Goal: Task Accomplishment & Management: Manage account settings

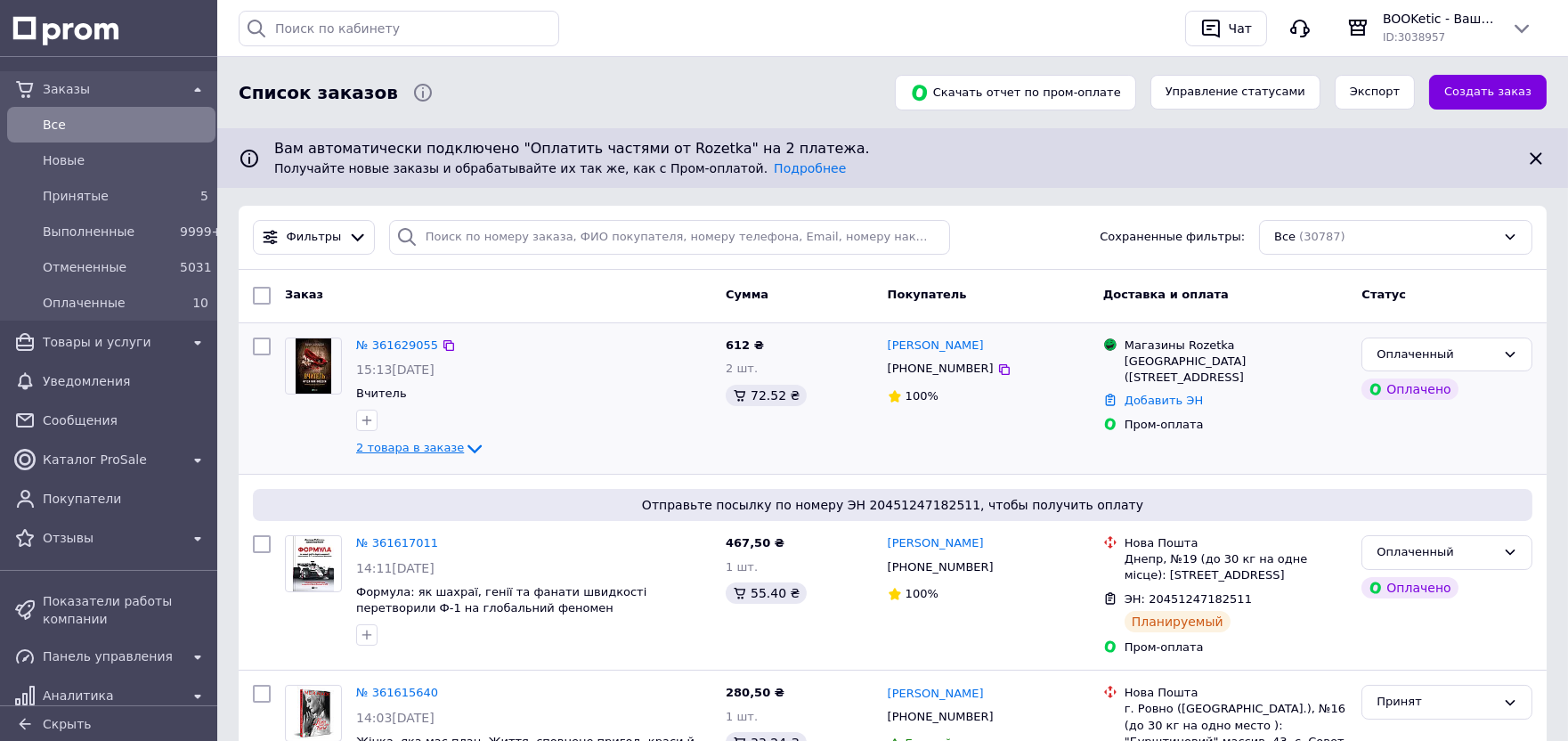
click at [396, 449] on span "2 товара в заказе" at bounding box center [409, 448] width 107 height 13
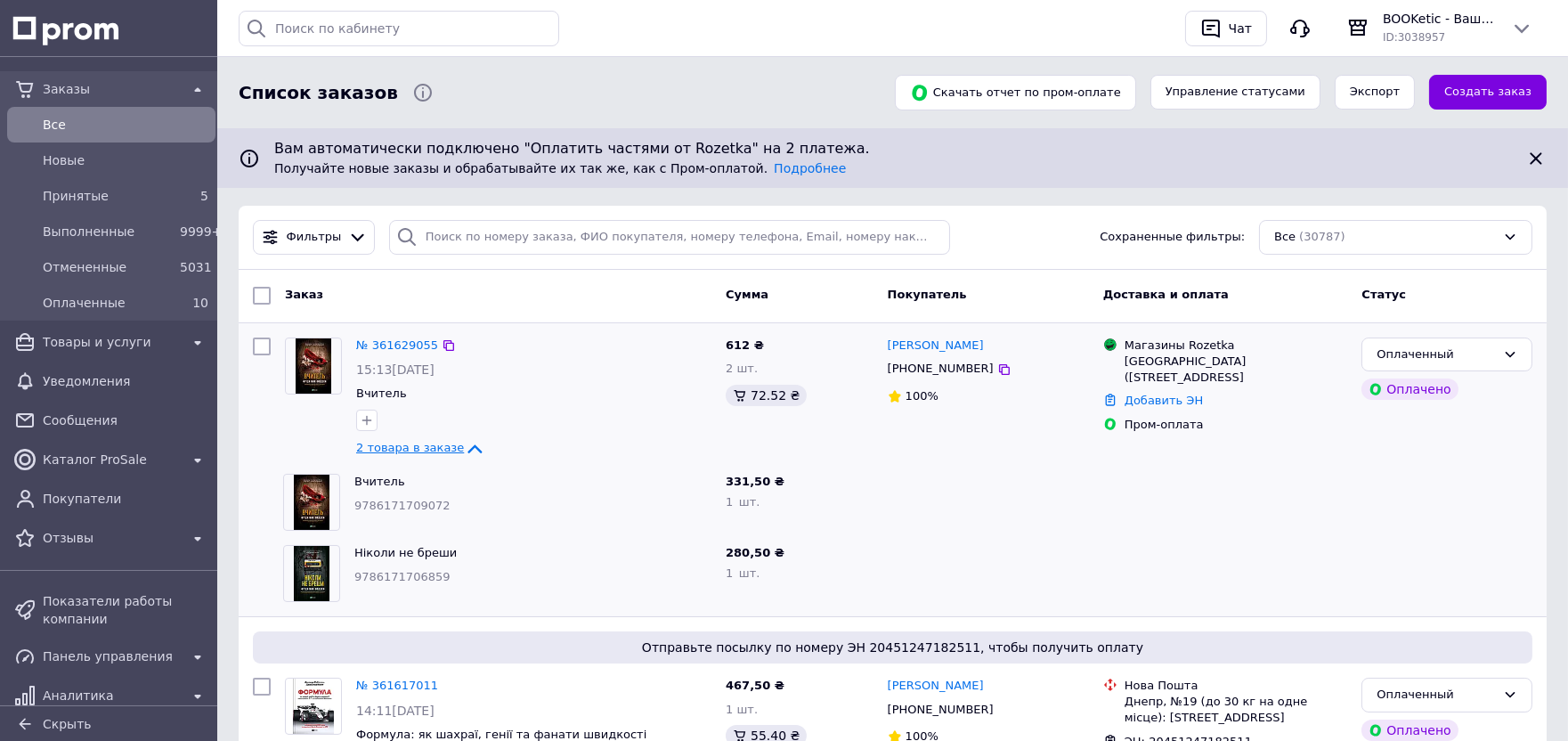
click at [380, 454] on span "2 товара в заказе" at bounding box center [409, 448] width 107 height 13
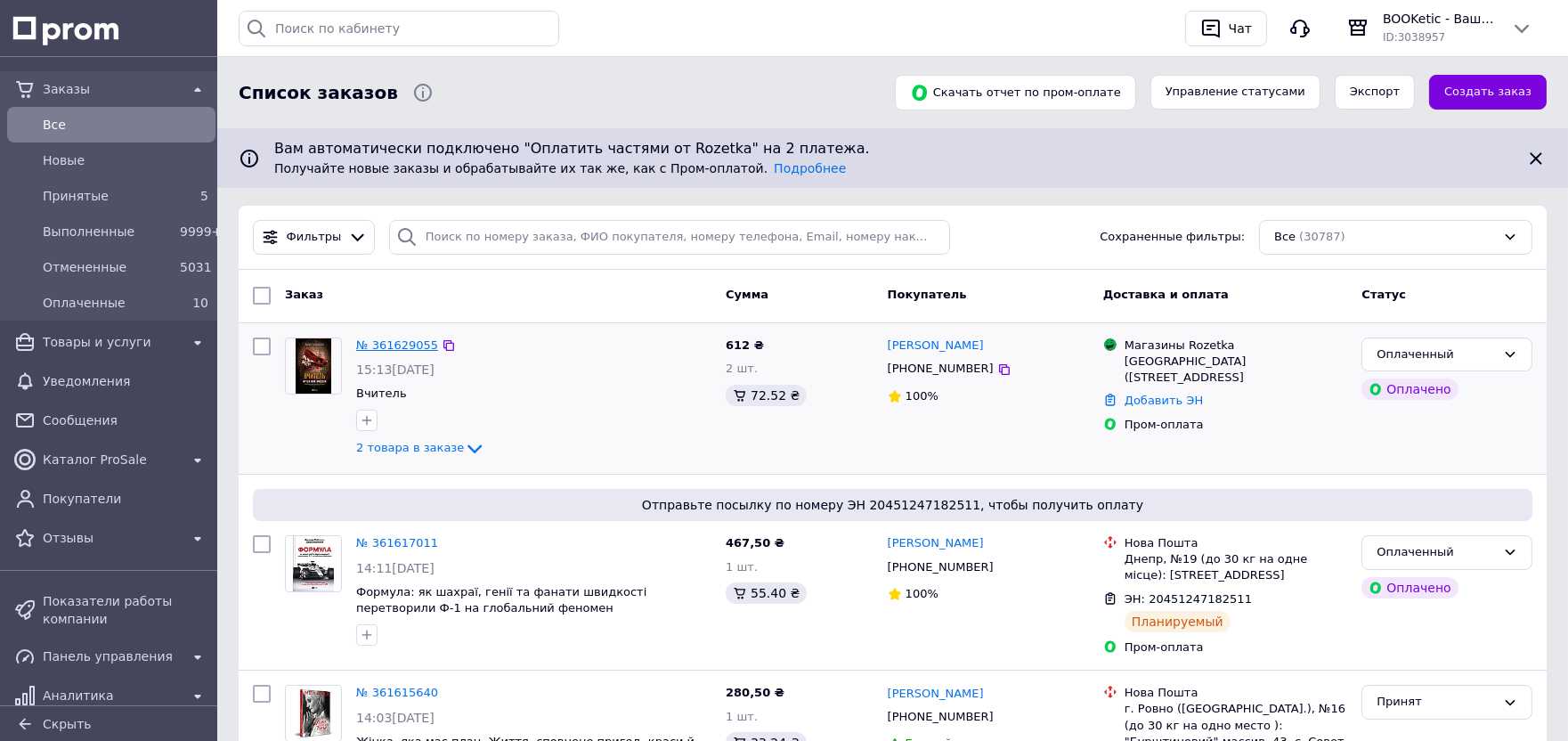
click at [402, 340] on link "№ 361629055" at bounding box center [397, 345] width 82 height 13
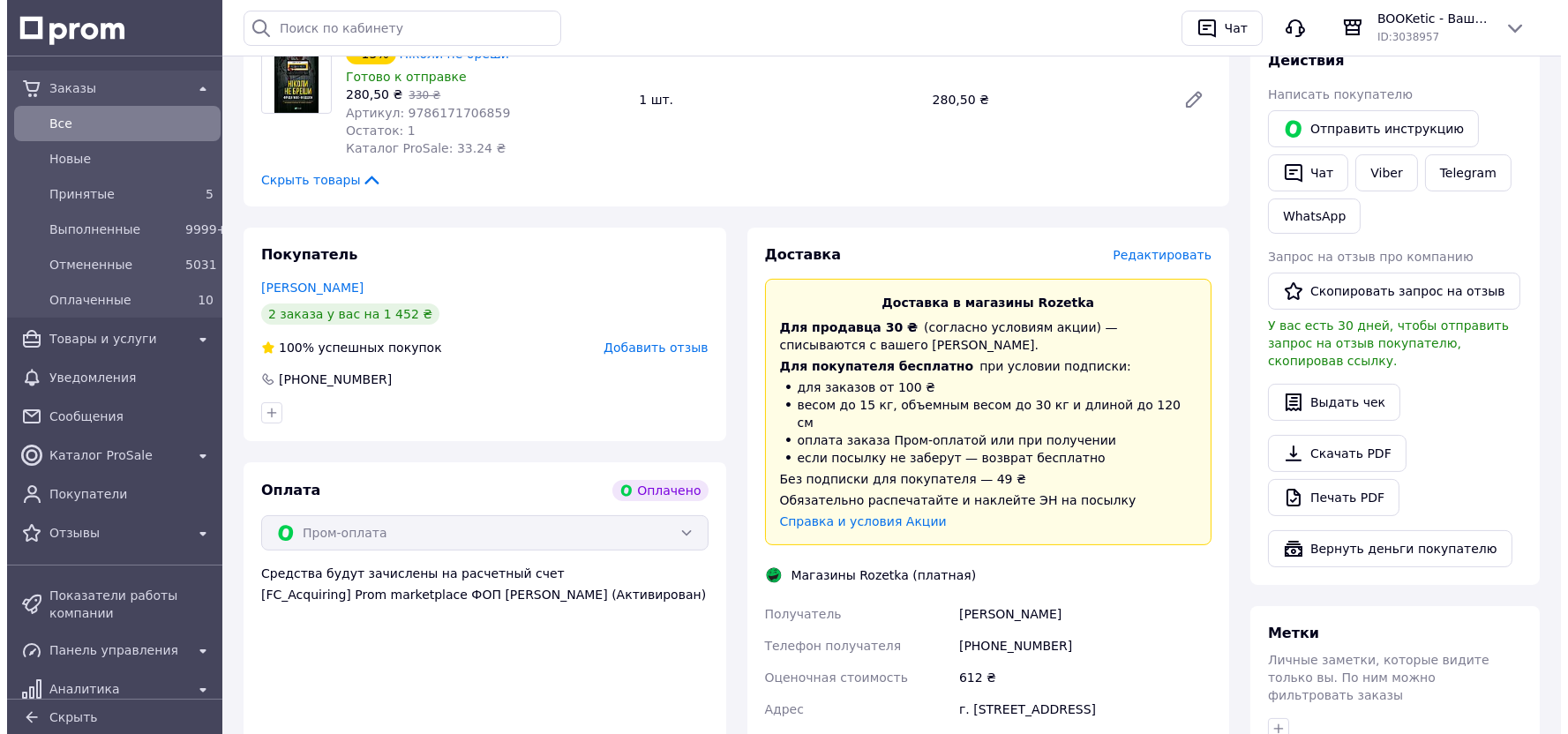
scroll to position [835, 0]
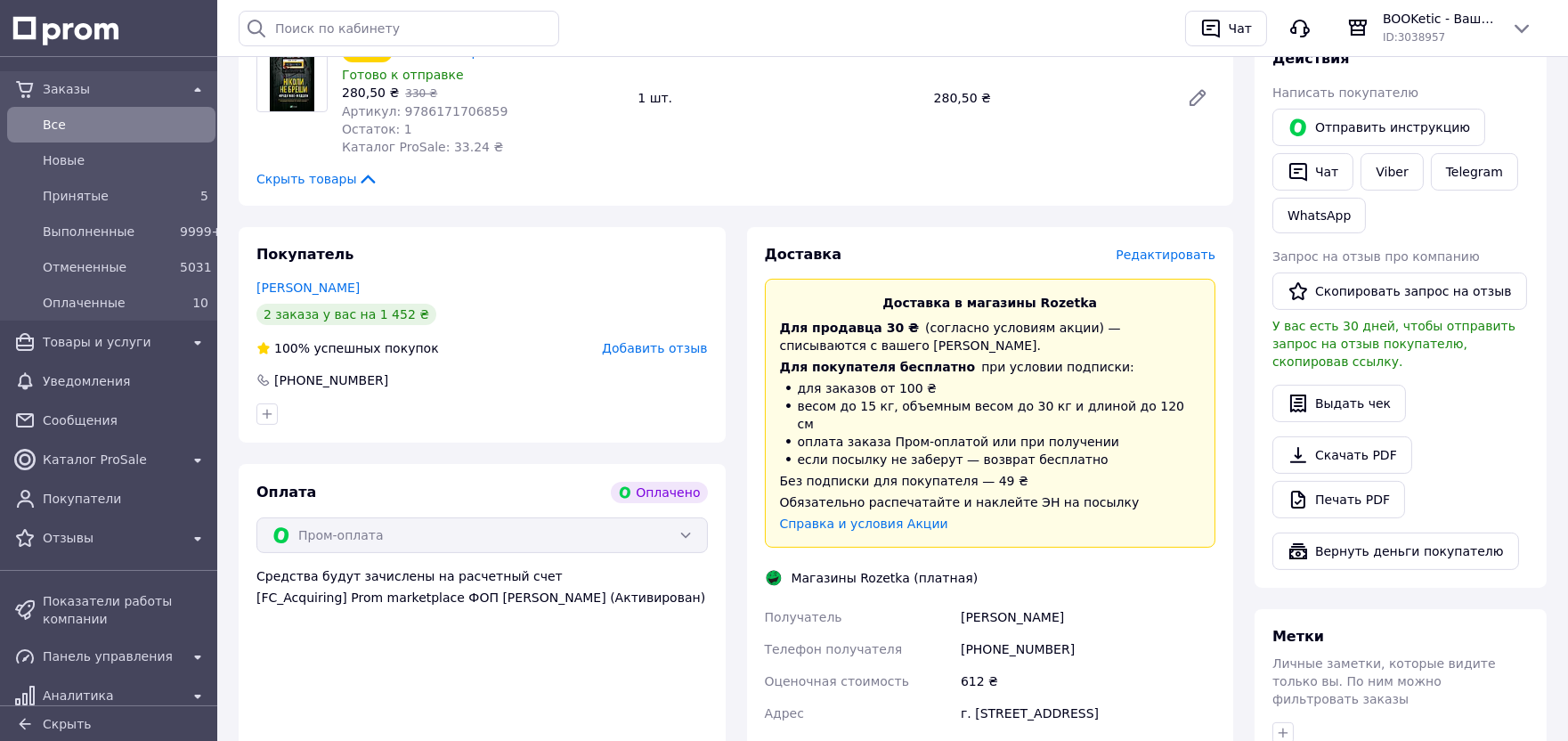
click at [1162, 248] on span "Редактировать" at bounding box center [1164, 255] width 100 height 14
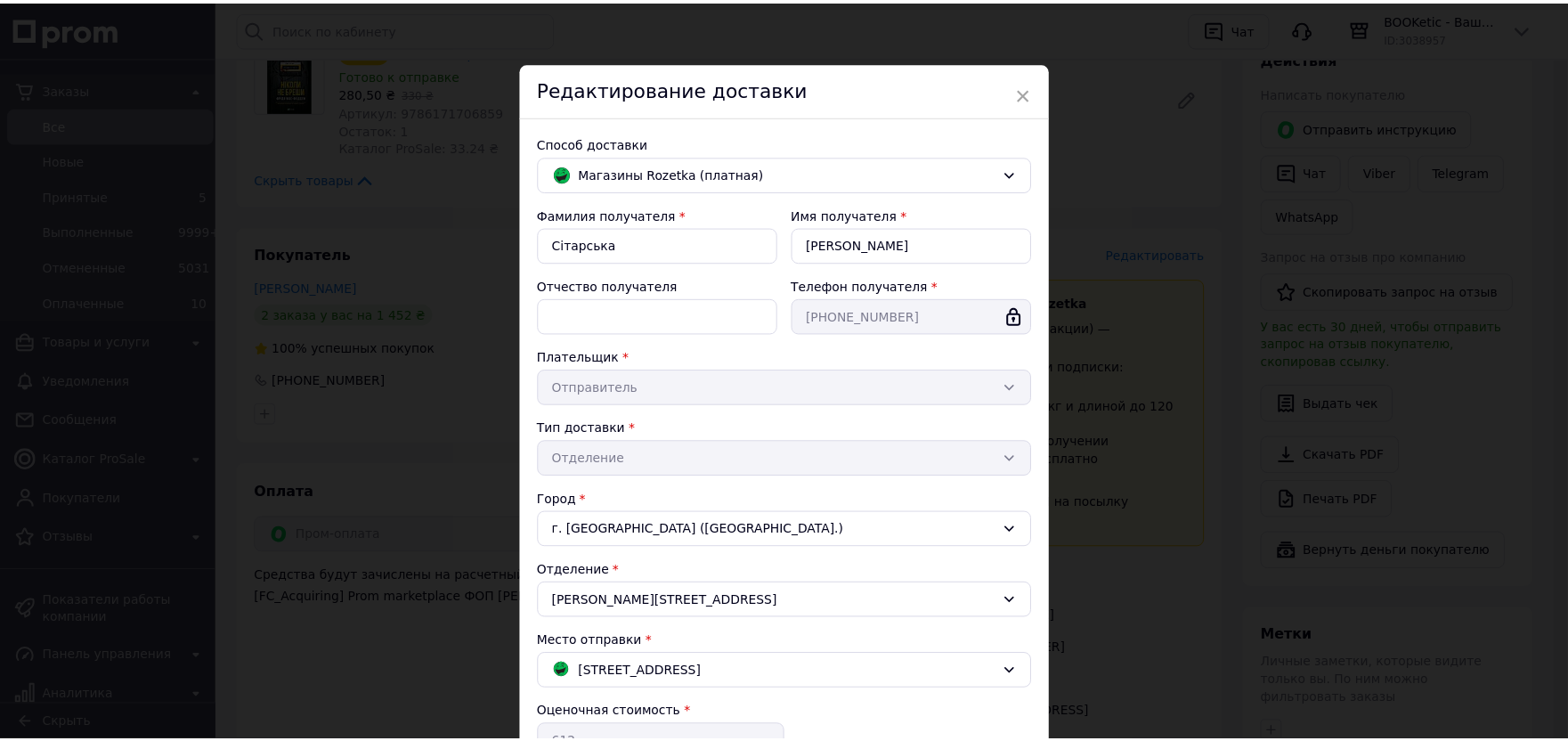
scroll to position [261, 0]
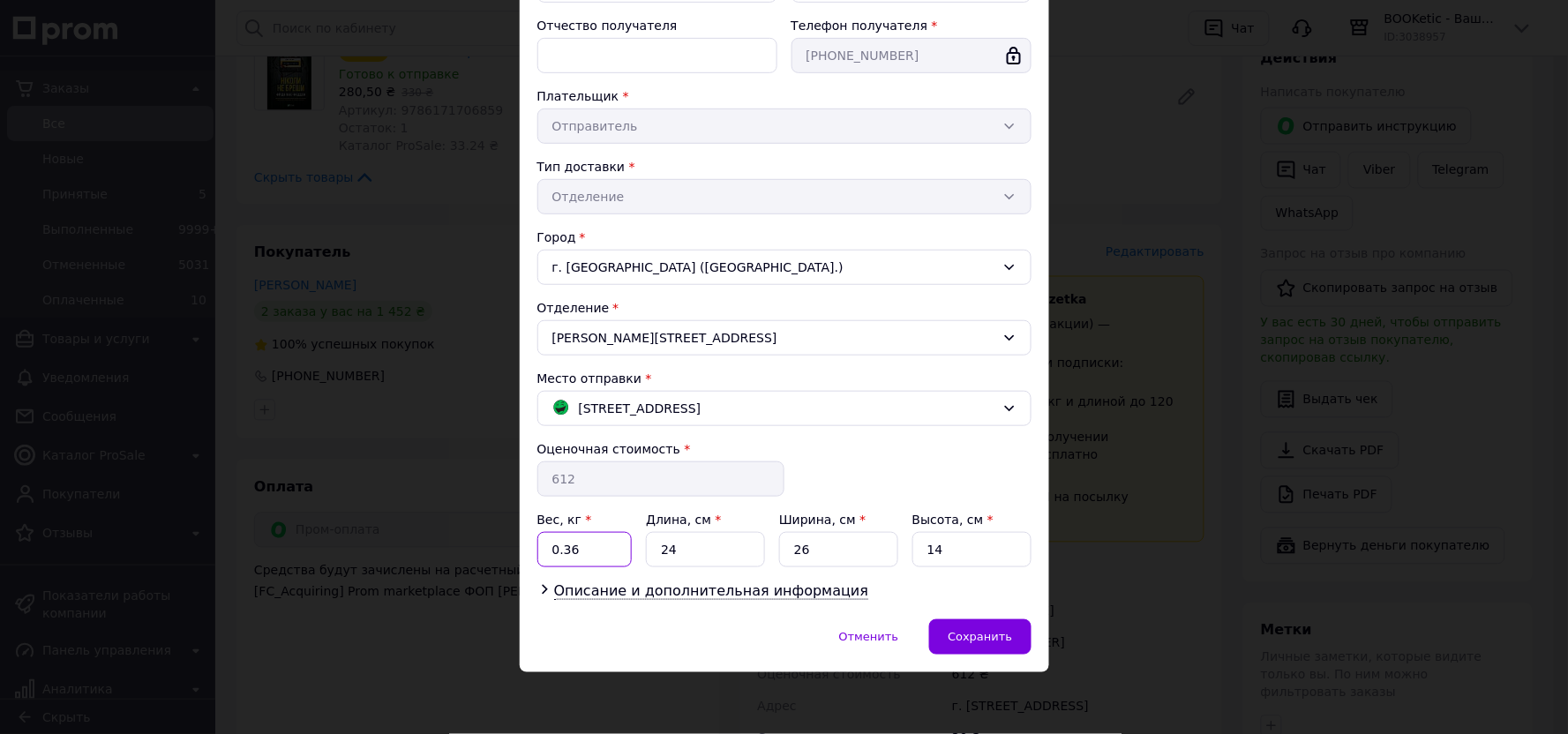
drag, startPoint x: 559, startPoint y: 550, endPoint x: 581, endPoint y: 550, distance: 22.0
click at [581, 550] on input "0.36" at bounding box center [584, 549] width 95 height 35
type input "0.79"
drag, startPoint x: 791, startPoint y: 545, endPoint x: 808, endPoint y: 545, distance: 17.0
click at [808, 545] on input "26" at bounding box center [839, 549] width 120 height 35
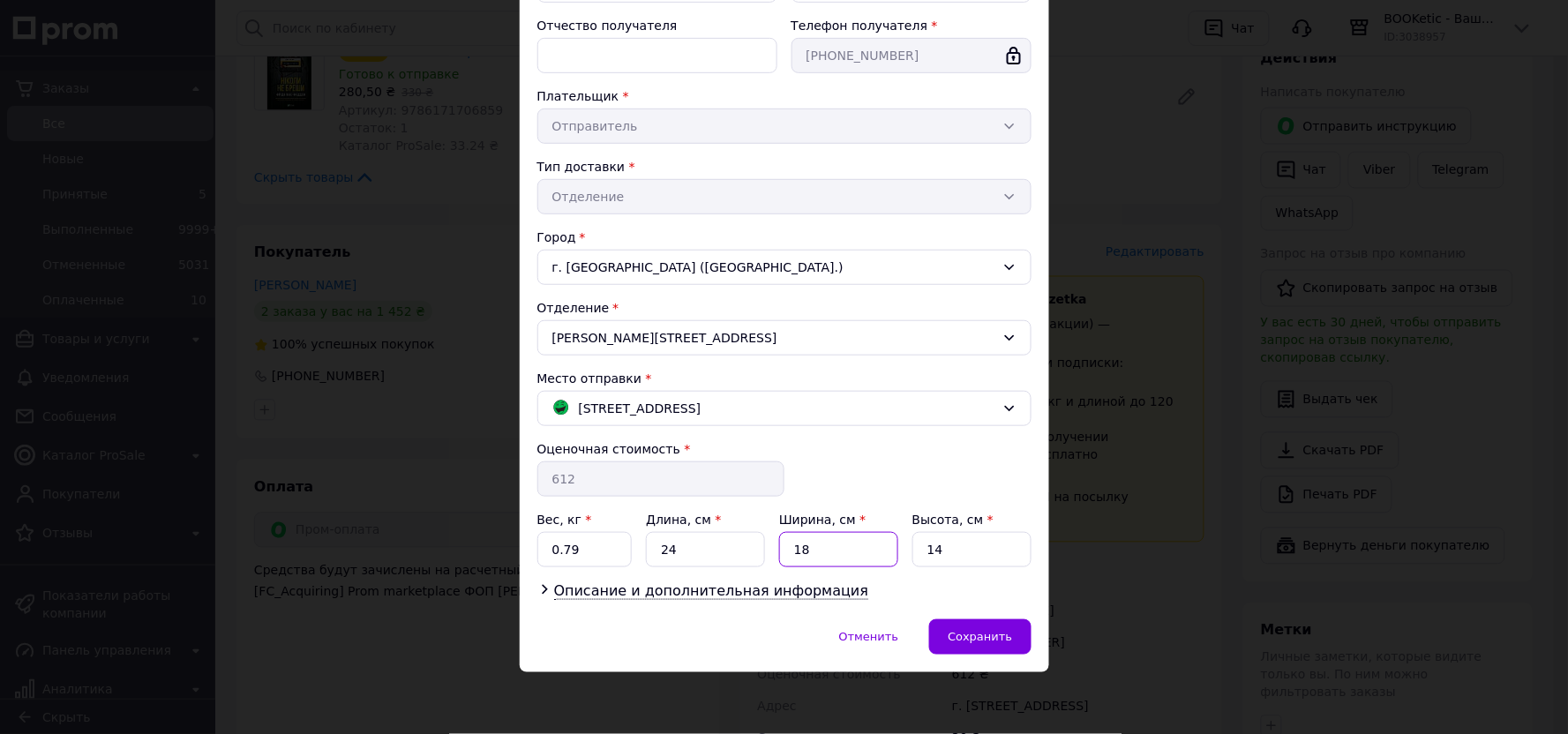
type input "18"
drag, startPoint x: 922, startPoint y: 545, endPoint x: 944, endPoint y: 545, distance: 22.0
click at [944, 545] on input "14" at bounding box center [971, 549] width 120 height 35
type input "6"
click at [1006, 642] on span "Сохранить" at bounding box center [980, 636] width 64 height 13
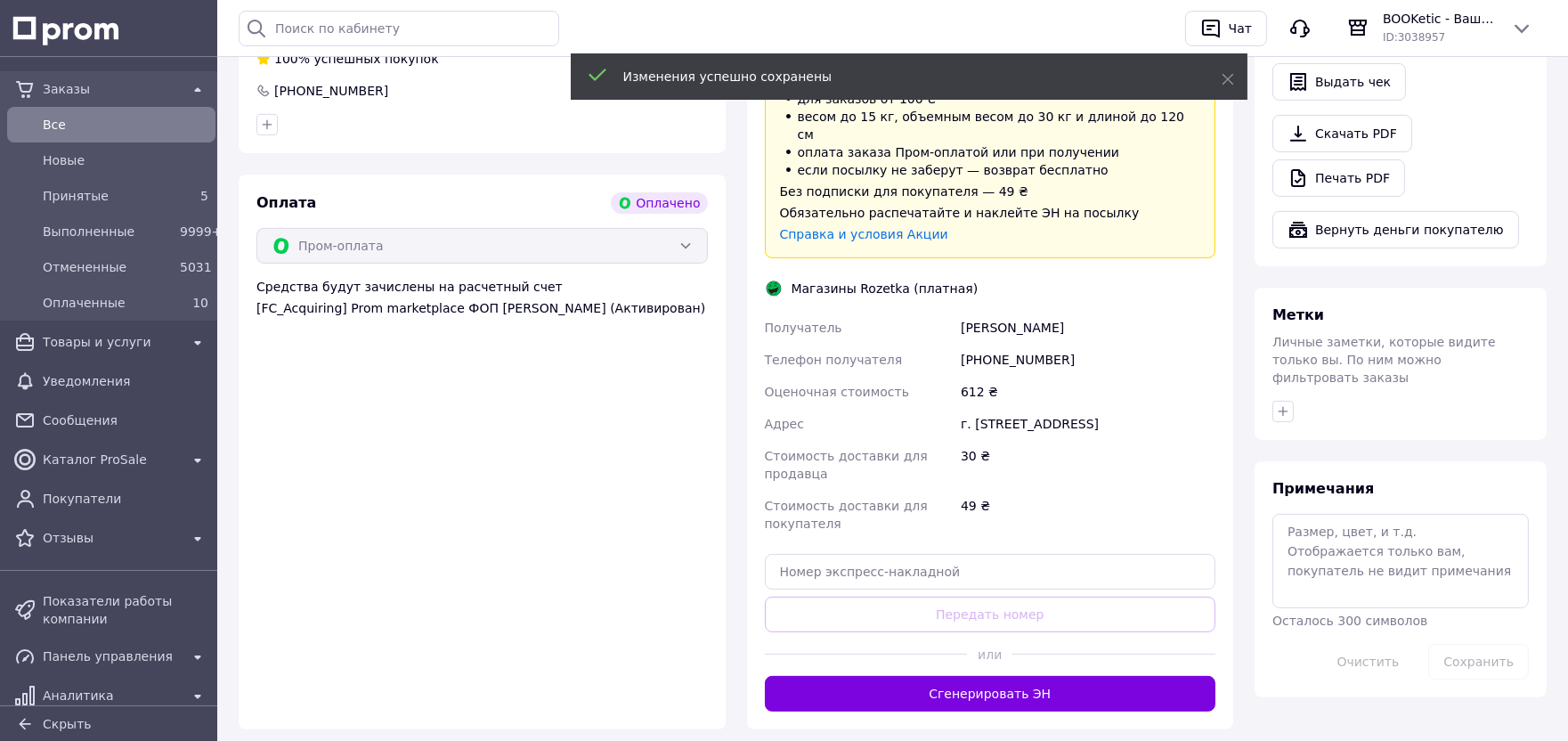
scroll to position [1147, 0]
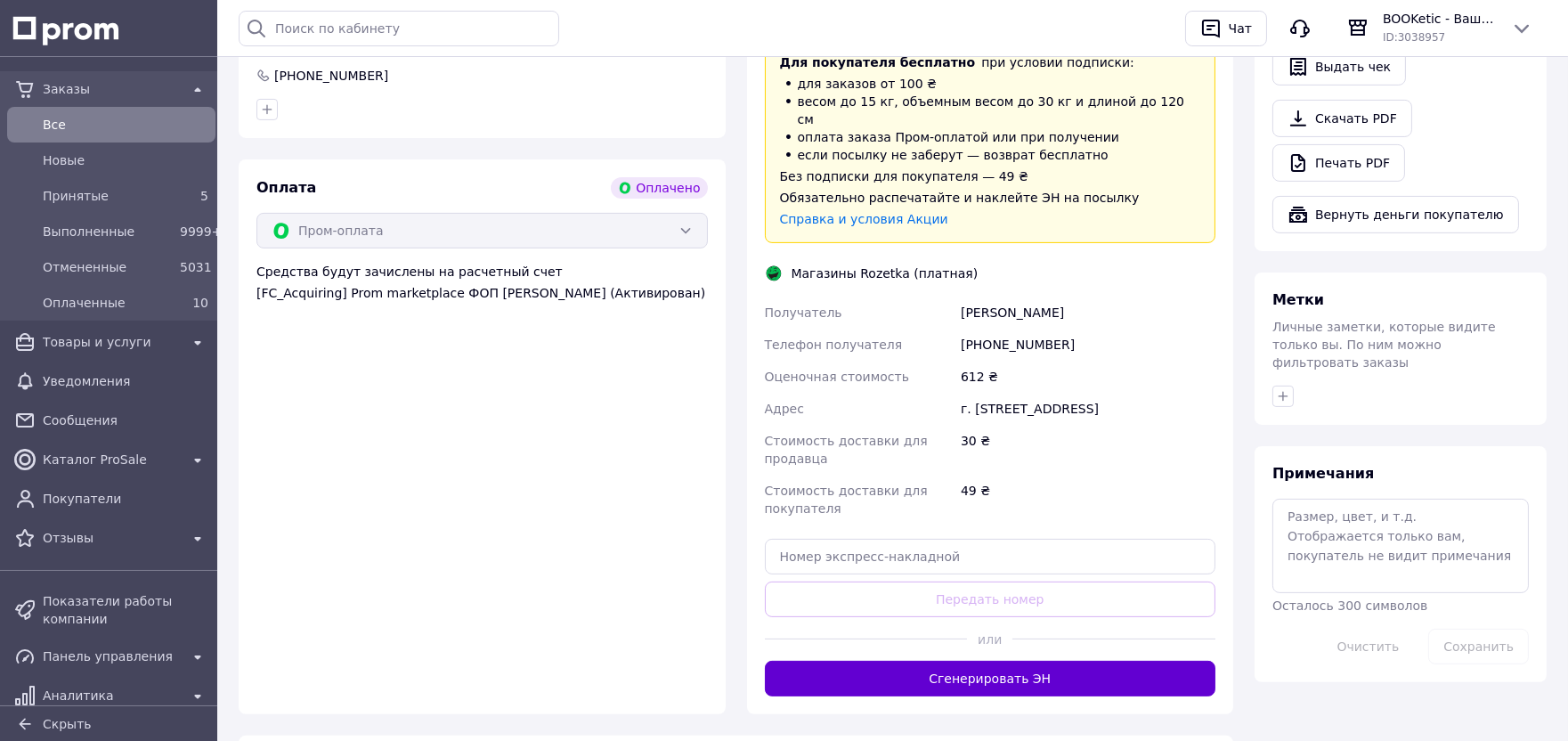
click at [1086, 661] on button "Сгенерировать ЭН" at bounding box center [990, 678] width 451 height 35
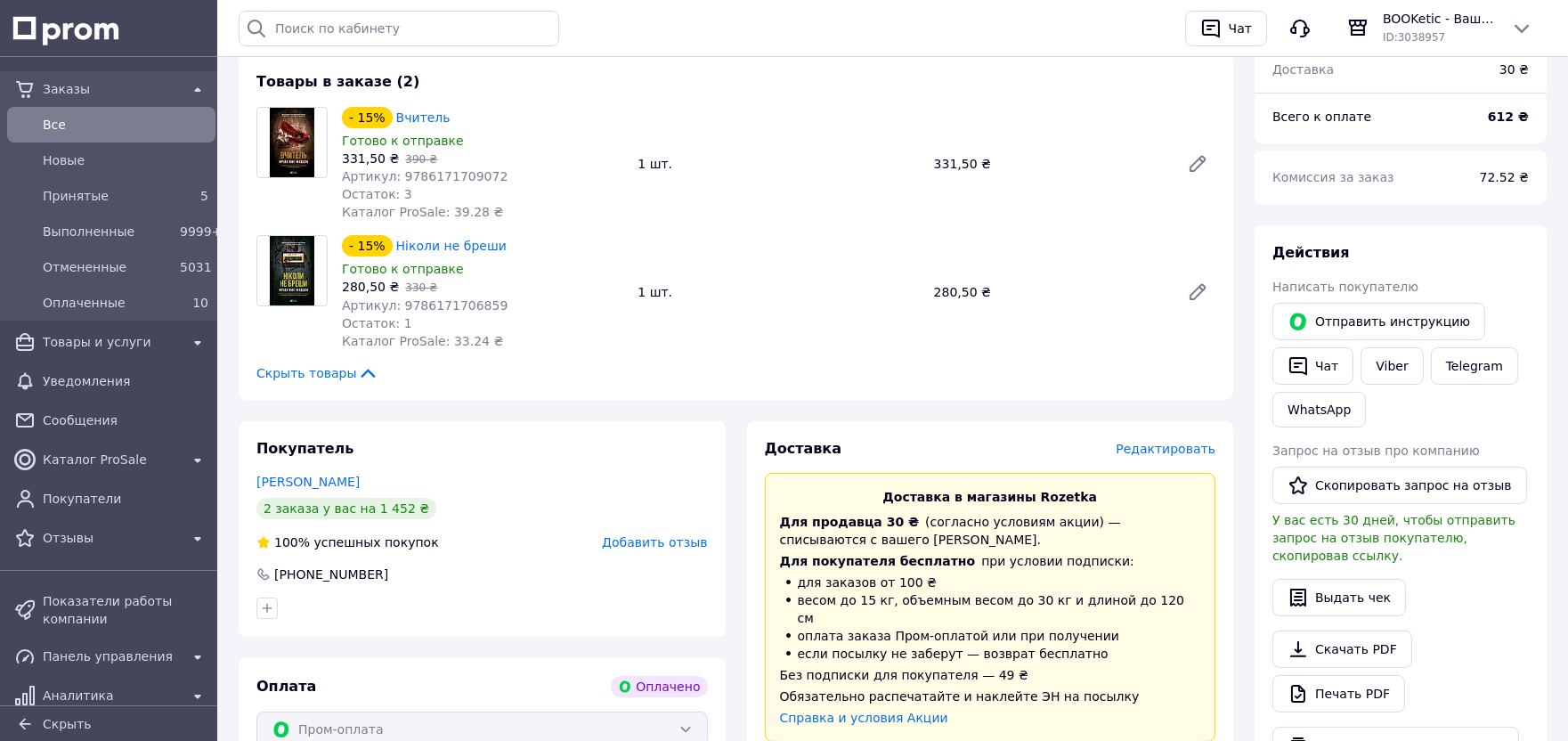
scroll to position [616, 0]
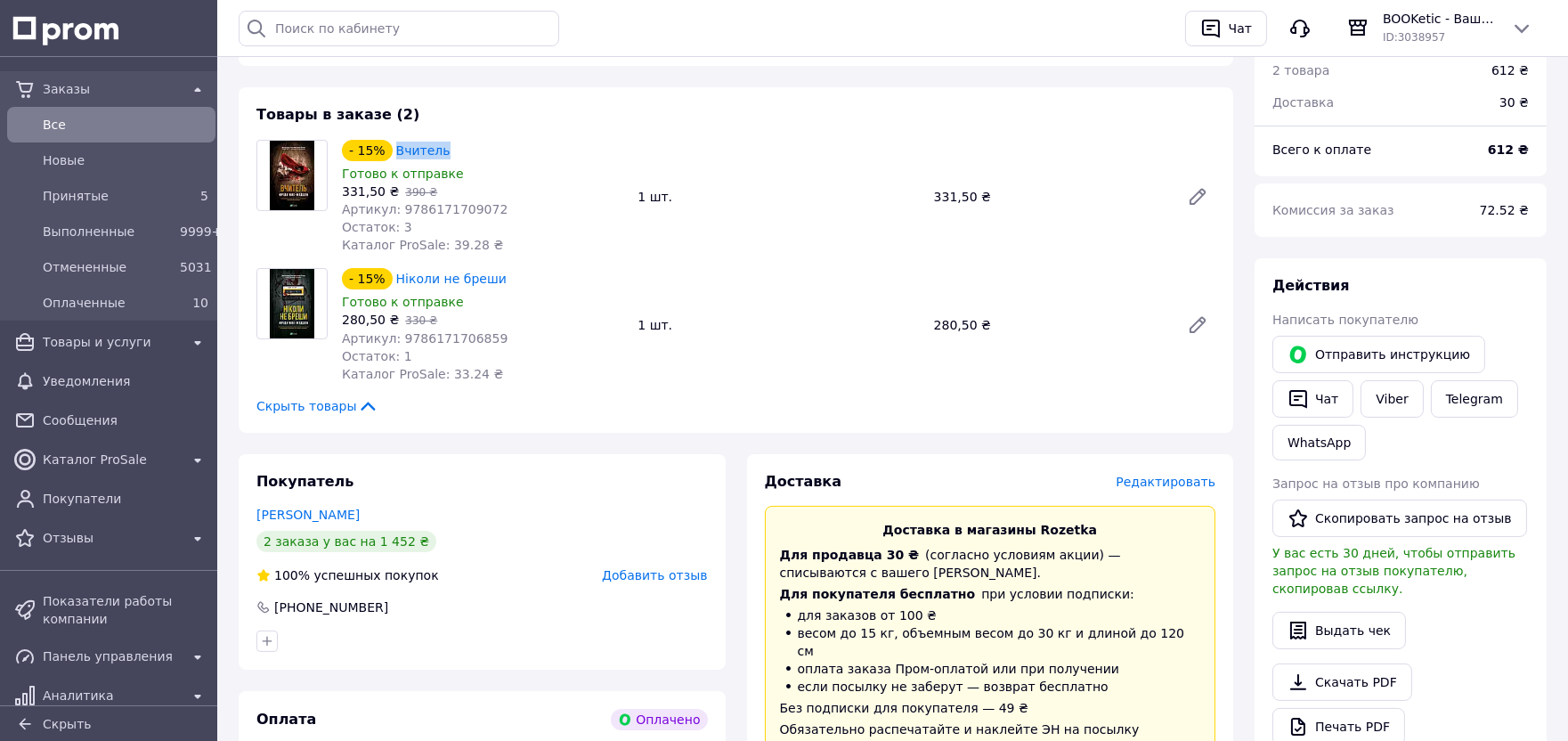
drag, startPoint x: 446, startPoint y: 136, endPoint x: 387, endPoint y: 130, distance: 59.3
click at [387, 138] on div "- 15% Вчитель" at bounding box center [482, 150] width 285 height 25
copy div "Вчитель"
click at [76, 107] on link "Все" at bounding box center [111, 124] width 222 height 35
